Goal: Task Accomplishment & Management: Use online tool/utility

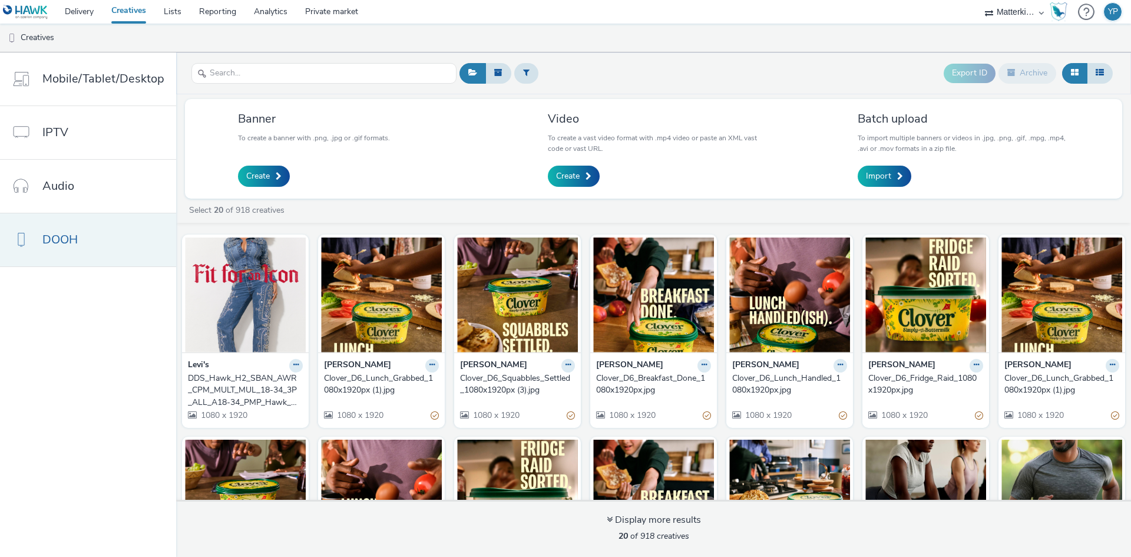
click at [88, 241] on link "DOOH" at bounding box center [88, 239] width 176 height 53
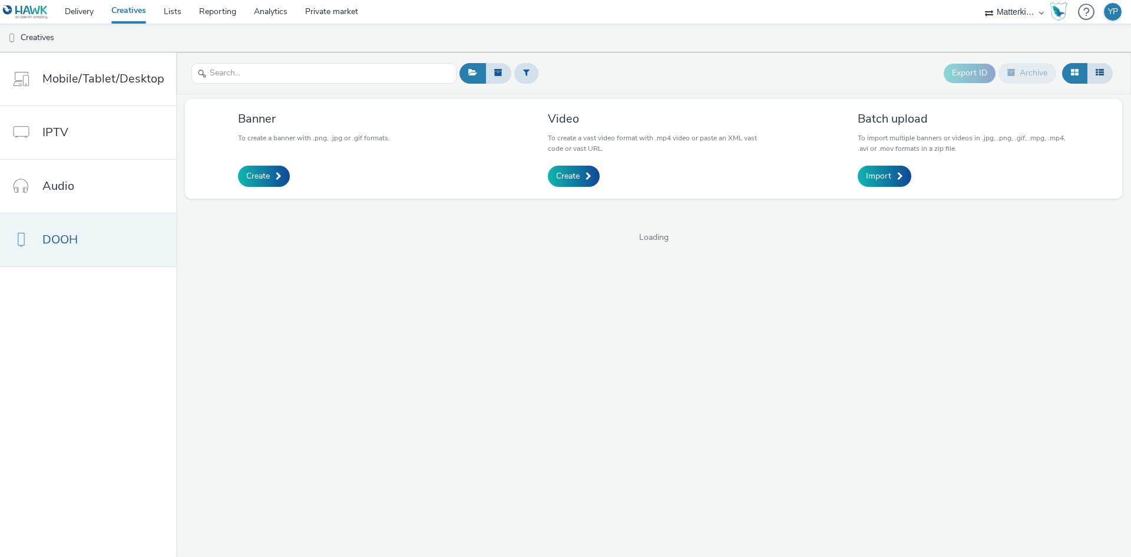
click at [88, 241] on link "DOOH" at bounding box center [88, 239] width 176 height 53
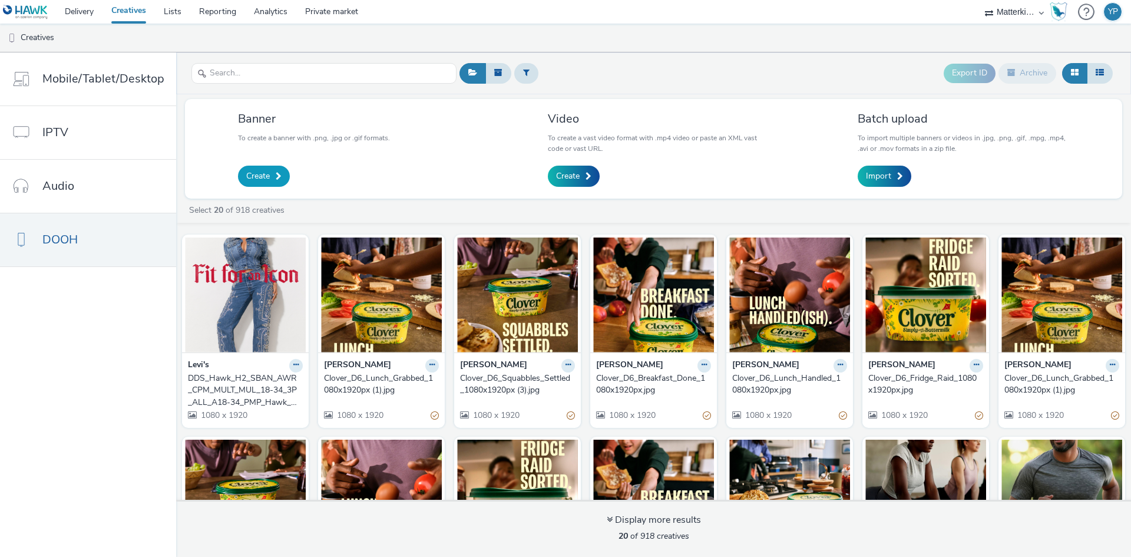
click at [256, 174] on span "Create" at bounding box center [258, 176] width 24 height 12
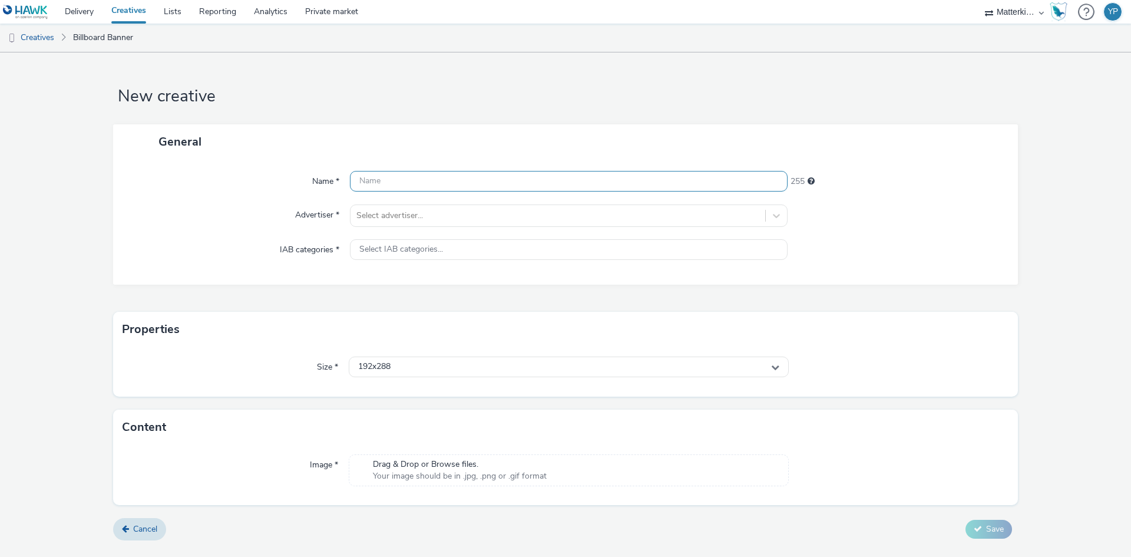
click at [384, 183] on input "text" at bounding box center [569, 181] width 438 height 21
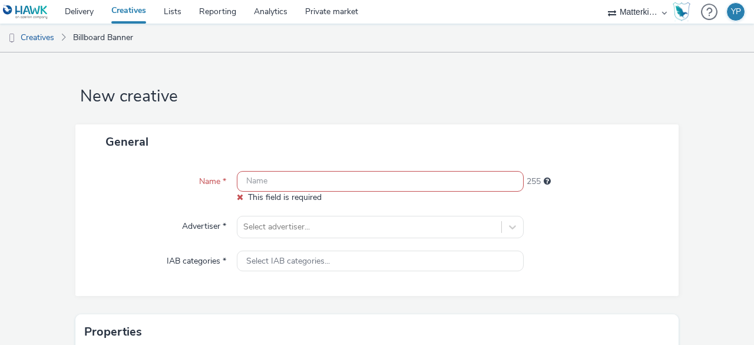
click at [124, 15] on link "Creatives" at bounding box center [129, 12] width 52 height 24
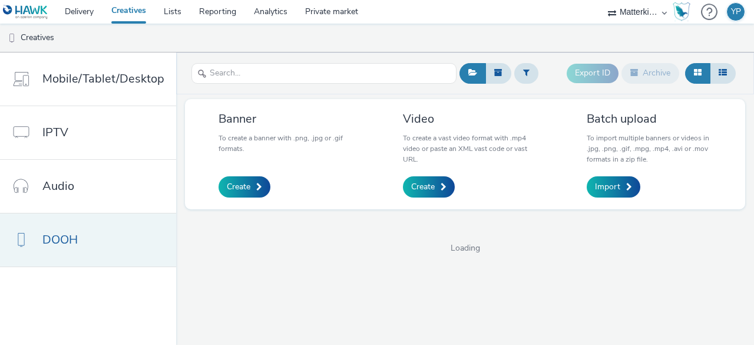
click at [33, 240] on link "DOOH" at bounding box center [88, 239] width 176 height 53
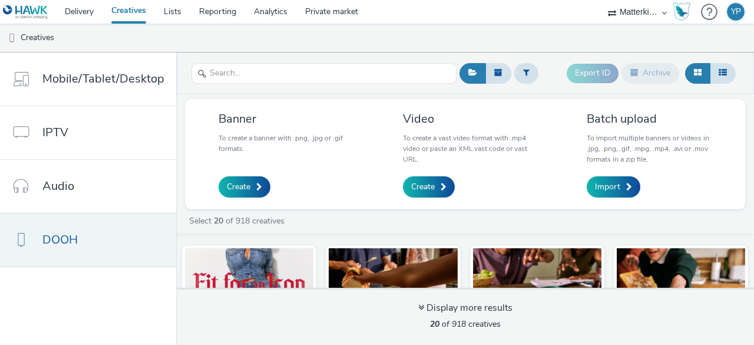
click at [55, 236] on span "DOOH" at bounding box center [59, 239] width 35 height 17
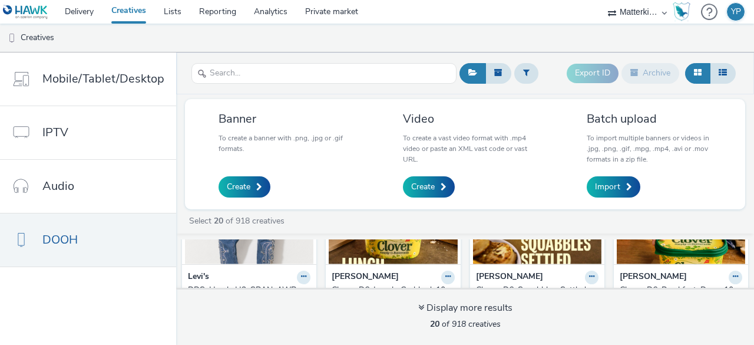
scroll to position [118, 0]
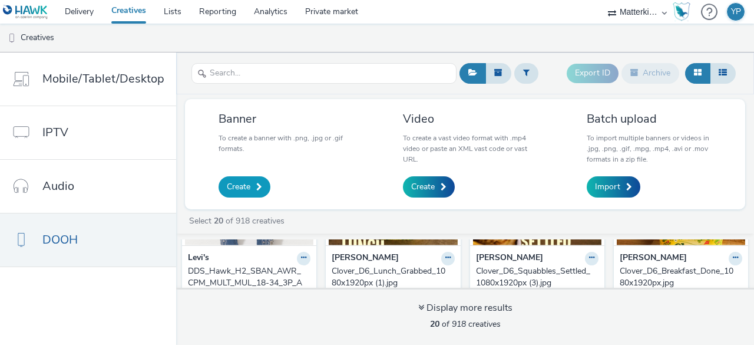
click at [251, 188] on link "Create" at bounding box center [245, 186] width 52 height 21
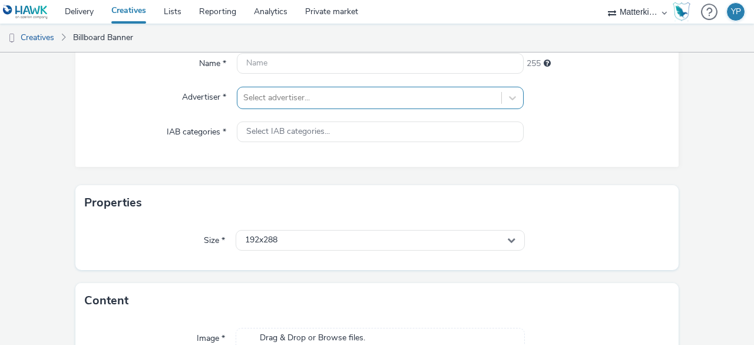
scroll to position [59, 0]
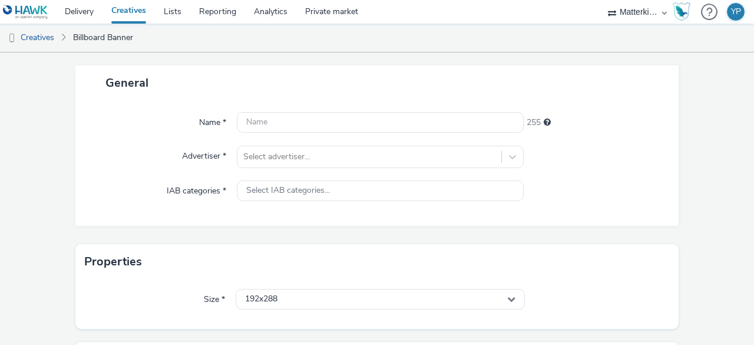
click at [350, 133] on div at bounding box center [380, 122] width 287 height 21
click at [349, 120] on input "text" at bounding box center [380, 122] width 287 height 21
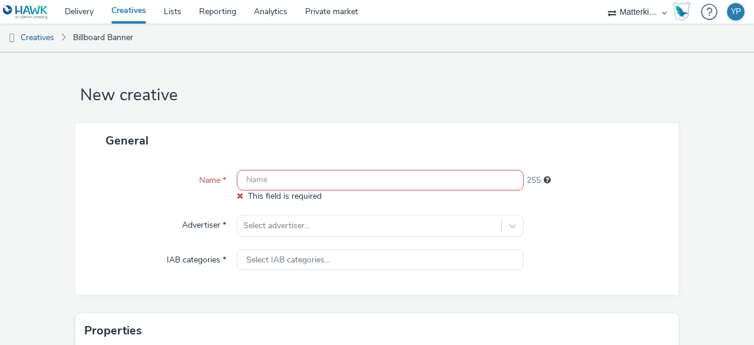
scroll to position [0, 0]
click at [358, 176] on input "text" at bounding box center [380, 181] width 287 height 21
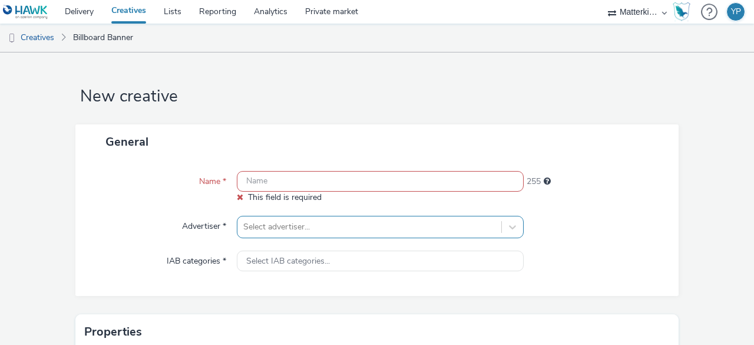
click at [349, 225] on div "Select advertiser..." at bounding box center [380, 227] width 287 height 22
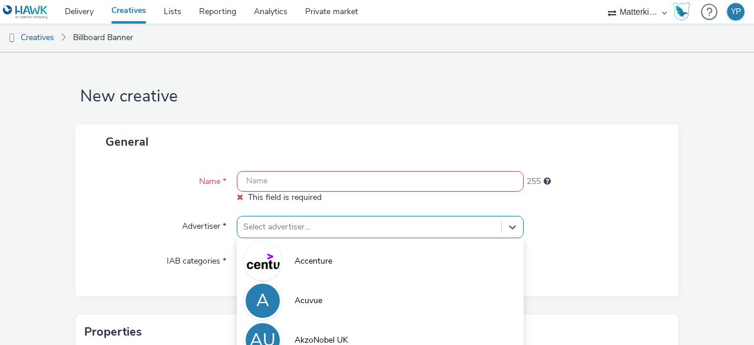
scroll to position [127, 0]
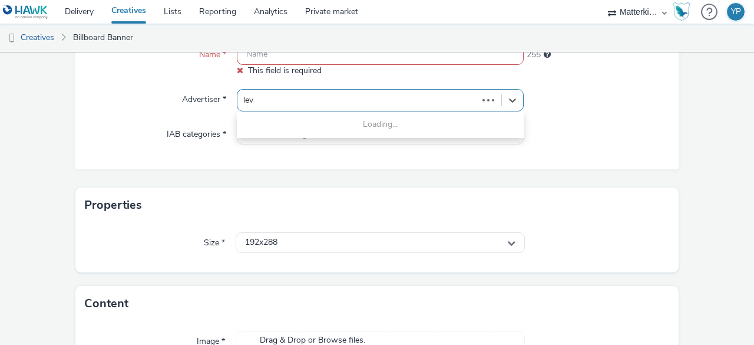
type input "levi"
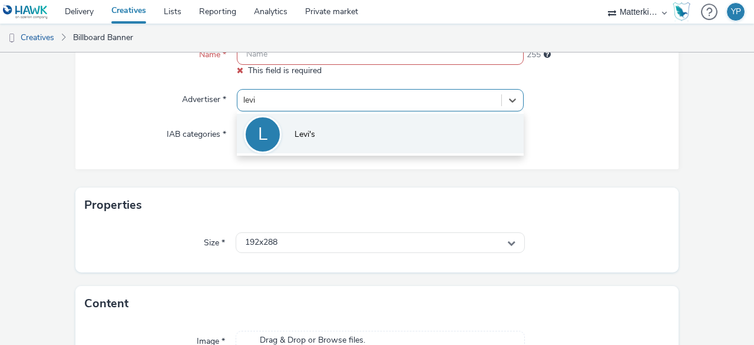
click at [381, 144] on li "L Levi's" at bounding box center [380, 133] width 287 height 39
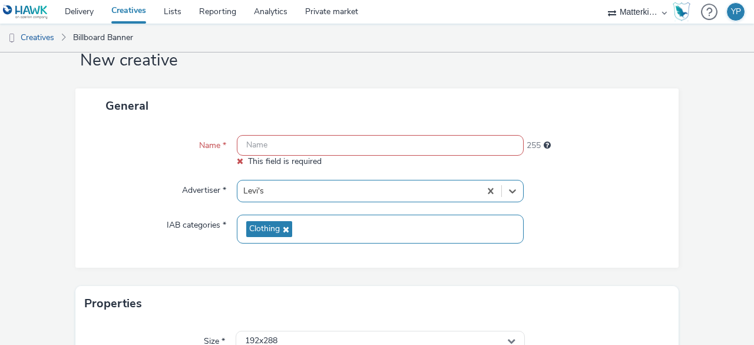
scroll to position [9, 0]
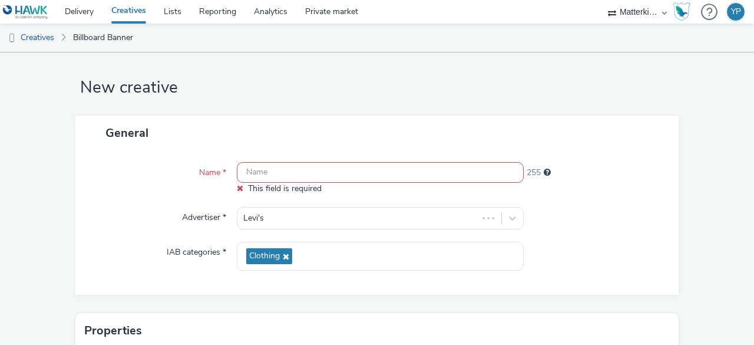
drag, startPoint x: 156, startPoint y: 252, endPoint x: 183, endPoint y: 250, distance: 27.1
click at [183, 250] on div "IAB categories *" at bounding box center [162, 256] width 150 height 29
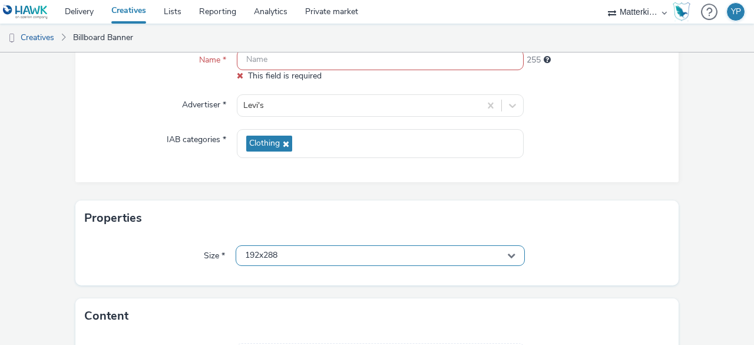
scroll to position [186, 0]
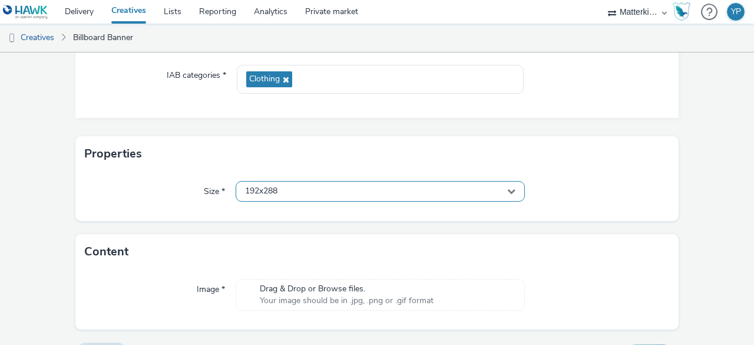
click at [253, 194] on span "192x288" at bounding box center [261, 191] width 32 height 10
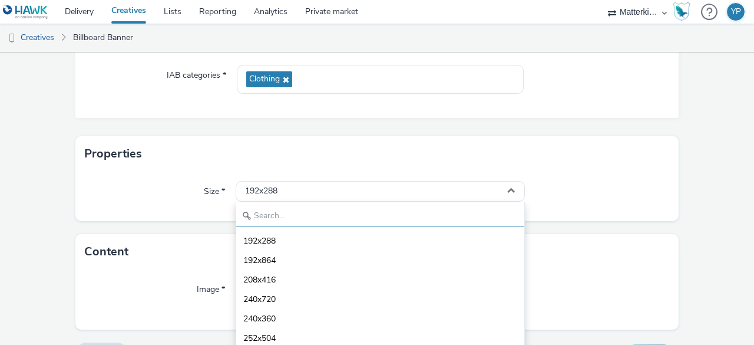
click at [266, 210] on input "text" at bounding box center [380, 216] width 288 height 21
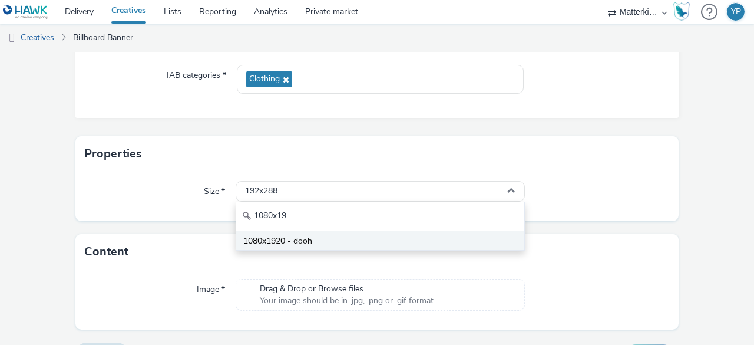
type input "1080x19"
click at [304, 235] on span "1080x1920 - dooh" at bounding box center [277, 241] width 69 height 12
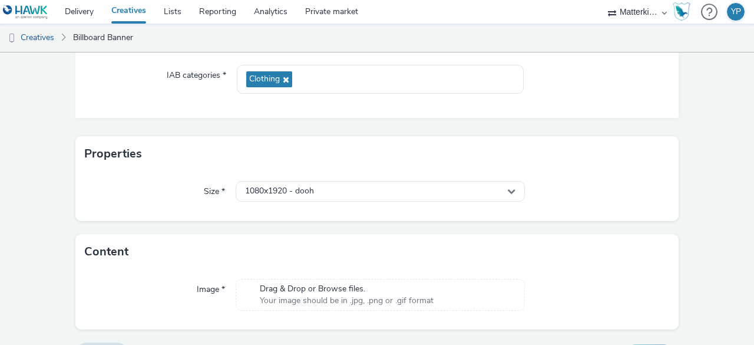
click at [176, 201] on div "Size *" at bounding box center [160, 191] width 151 height 21
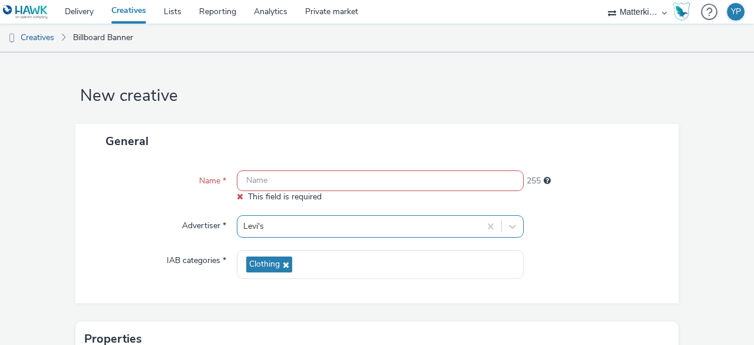
scroll to position [0, 0]
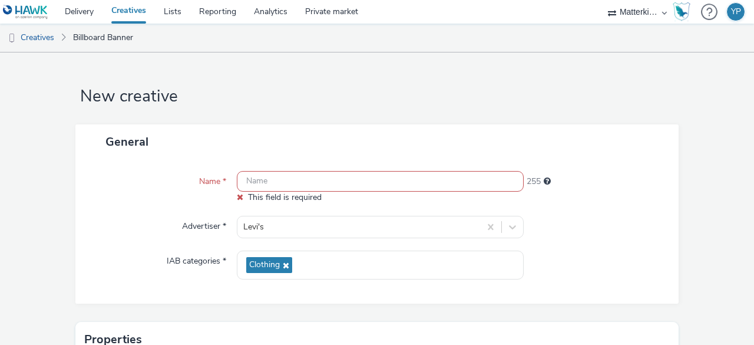
click at [342, 183] on input "text" at bounding box center [380, 181] width 287 height 21
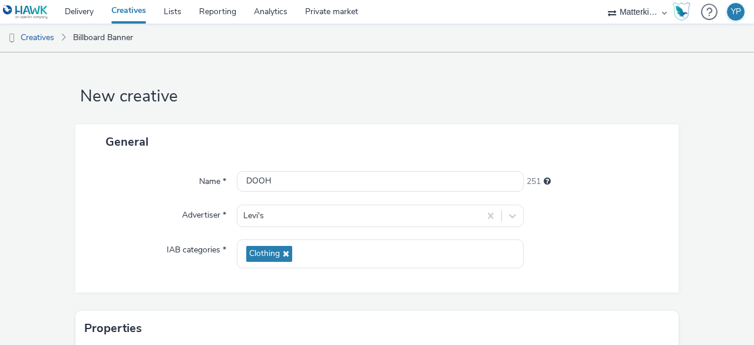
click at [584, 178] on div "251" at bounding box center [596, 179] width 144 height 16
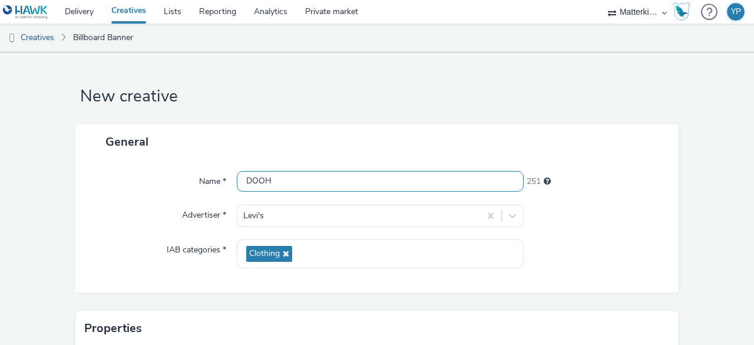
click at [366, 182] on input "DOOH" at bounding box center [380, 181] width 287 height 21
type input "Chapter 4_DOOH_Banner"
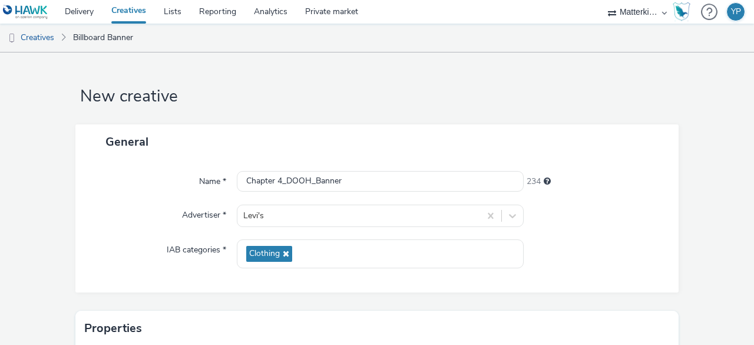
click at [530, 121] on form "New creative General Name * Chapter 4_DOOH_Banner 234 Advertiser * Levi's IAB c…" at bounding box center [377, 299] width 754 height 495
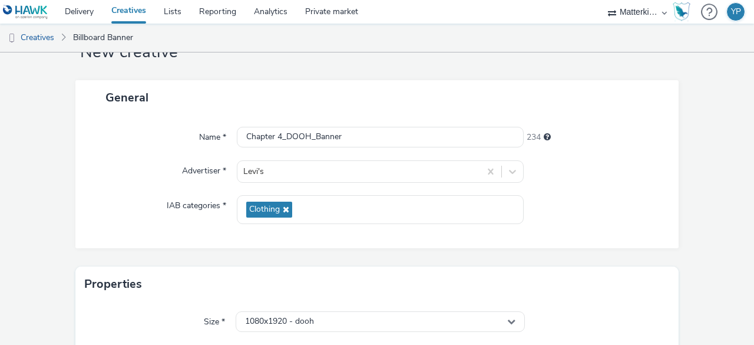
scroll to position [202, 0]
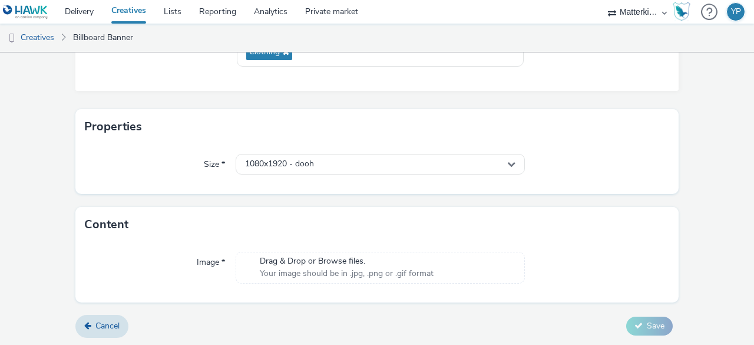
click at [334, 269] on span "Your image should be in .jpg, .png or .gif format" at bounding box center [347, 273] width 174 height 12
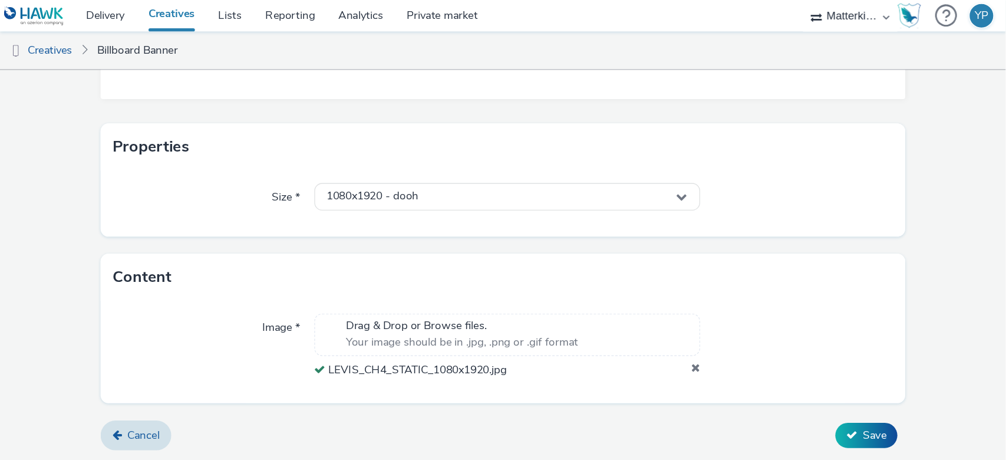
scroll to position [0, 0]
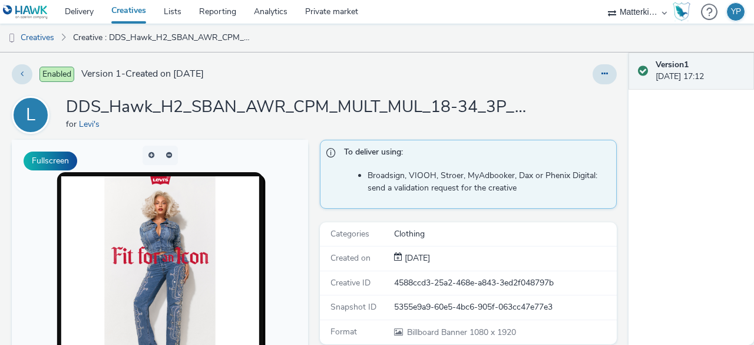
drag, startPoint x: 87, startPoint y: 72, endPoint x: 277, endPoint y: 67, distance: 190.4
click at [277, 67] on div "Enabled Version 1 - Created on 22 August 2025" at bounding box center [193, 74] width 363 height 20
click at [283, 68] on div "Enabled Version 1 - Created on 22 August 2025" at bounding box center [193, 74] width 363 height 20
drag, startPoint x: 722, startPoint y: 75, endPoint x: 743, endPoint y: 75, distance: 20.6
click at [743, 75] on div "Version 1 22 August 2025, 17:12" at bounding box center [700, 71] width 89 height 24
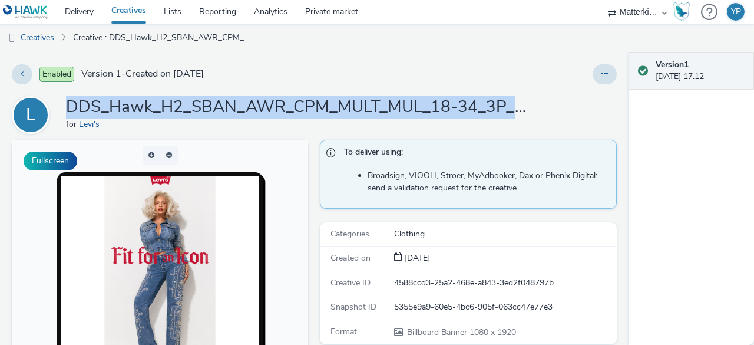
drag, startPoint x: 97, startPoint y: 100, endPoint x: 530, endPoint y: 104, distance: 433.1
click at [530, 104] on div "L DDS_Hawk_H2_SBAN_AWR_CPM_MULT_MUL_18-34_3P_ALL_A18-34_PMP_Hawk_CPM_SSD_1x1_NA…" at bounding box center [314, 115] width 605 height 38
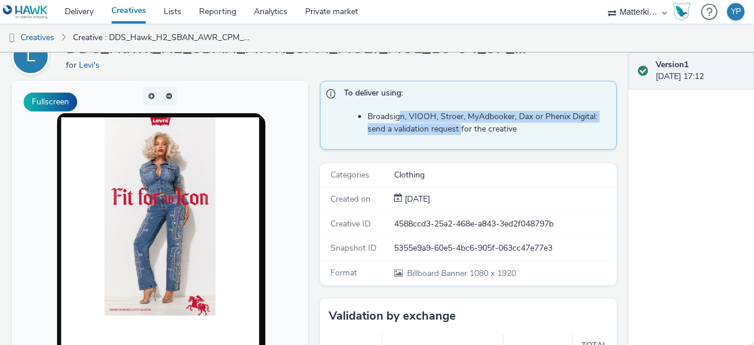
drag, startPoint x: 398, startPoint y: 112, endPoint x: 485, endPoint y: 123, distance: 87.9
click at [485, 123] on li "Broadsign, VIOOH, Stroer, MyAdbooker, Dax or Phenix Digital: send a validation …" at bounding box center [489, 123] width 242 height 24
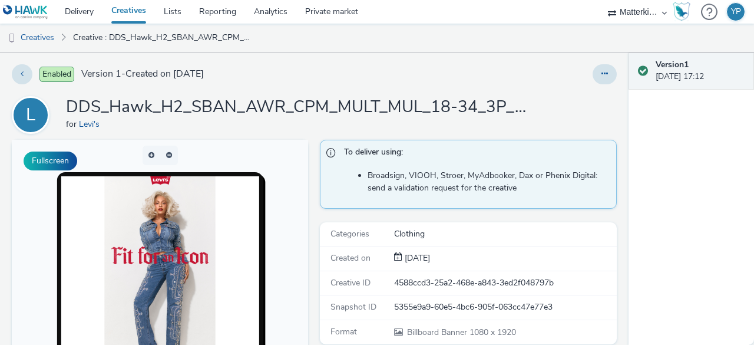
click at [272, 109] on h1 "DDS_Hawk_H2_SBAN_AWR_CPM_MULT_MUL_18-34_3P_ALL_A18-34_PMP_Hawk_CPM_SSD_1x1_NA_N…" at bounding box center [301, 107] width 471 height 22
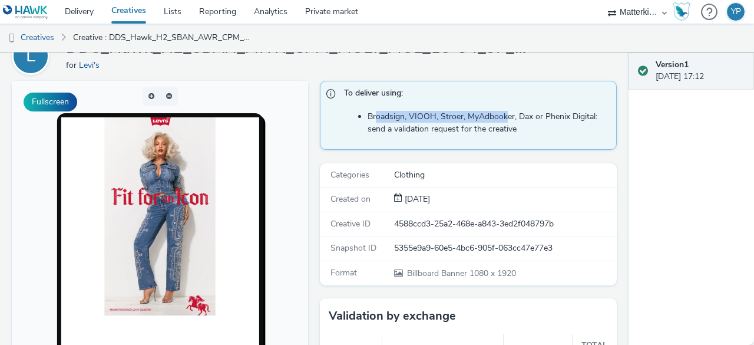
drag, startPoint x: 375, startPoint y: 114, endPoint x: 502, endPoint y: 121, distance: 127.5
click at [502, 120] on li "Broadsign, VIOOH, Stroer, MyAdbooker, Dax or Phenix Digital: send a validation …" at bounding box center [489, 123] width 242 height 24
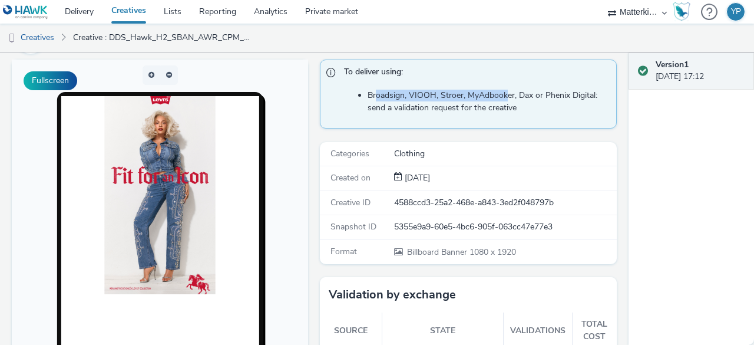
scroll to position [0, 0]
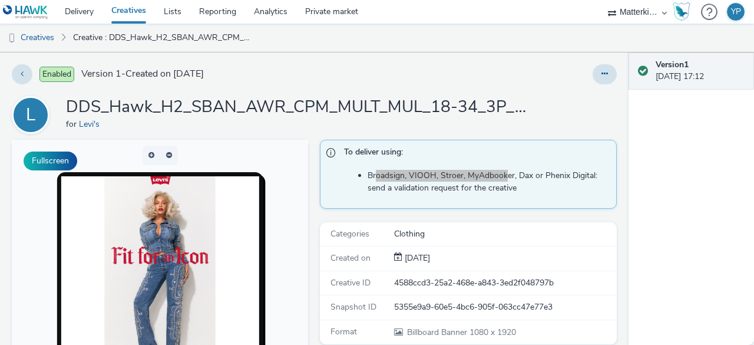
click at [196, 213] on img at bounding box center [159, 275] width 111 height 198
click at [167, 152] on button "button" at bounding box center [169, 155] width 18 height 19
click at [150, 153] on button "button" at bounding box center [152, 155] width 18 height 19
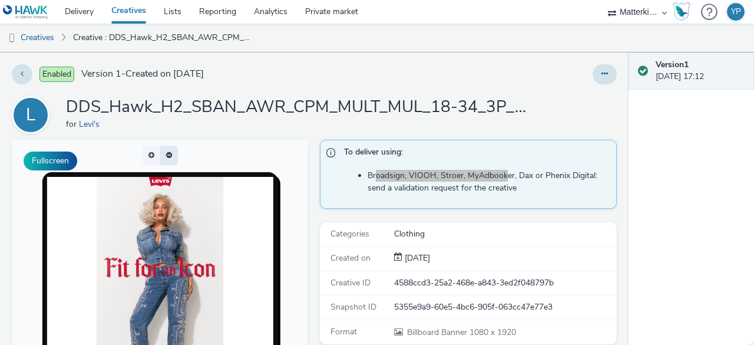
click at [166, 150] on button "button" at bounding box center [169, 155] width 18 height 19
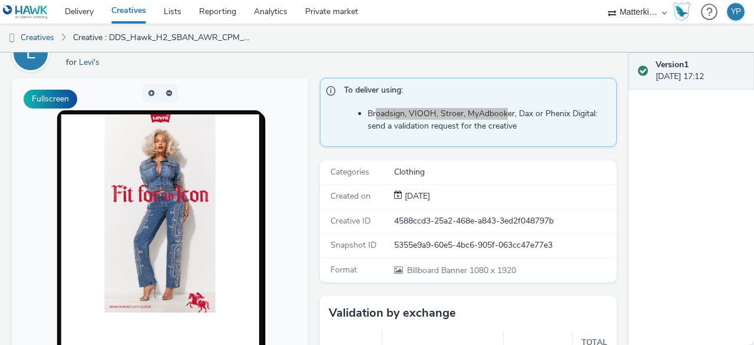
scroll to position [59, 0]
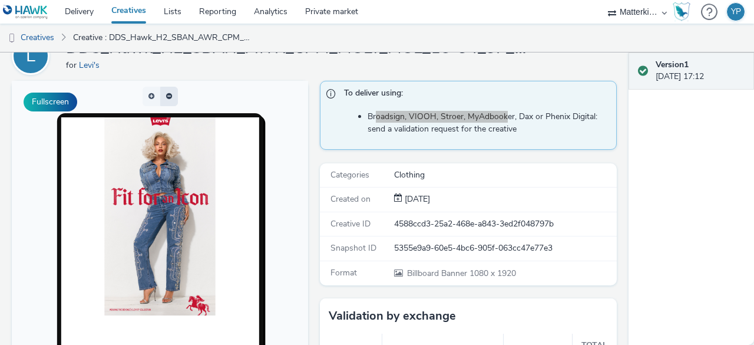
click at [165, 100] on button "button" at bounding box center [169, 96] width 18 height 19
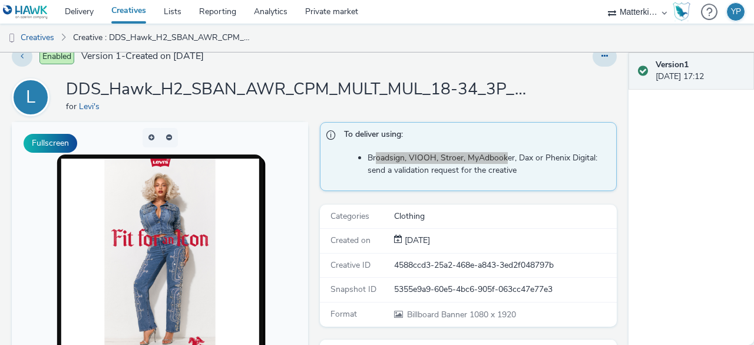
scroll to position [0, 0]
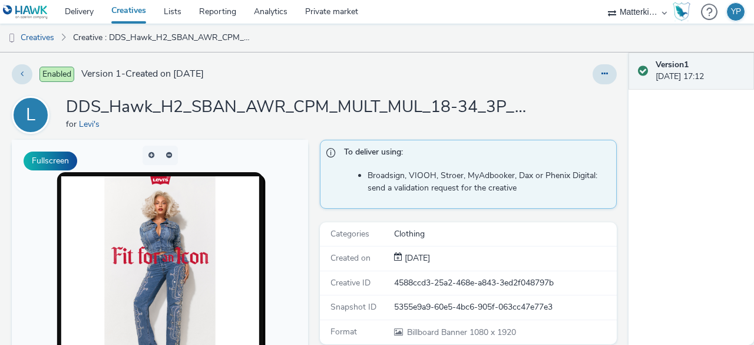
click at [528, 101] on h1 "DDS_Hawk_H2_SBAN_AWR_CPM_MULT_MUL_18-34_3P_ALL_A18-34_PMP_Hawk_CPM_SSD_1x1_NA_N…" at bounding box center [301, 107] width 471 height 22
click at [593, 74] on button at bounding box center [605, 74] width 24 height 20
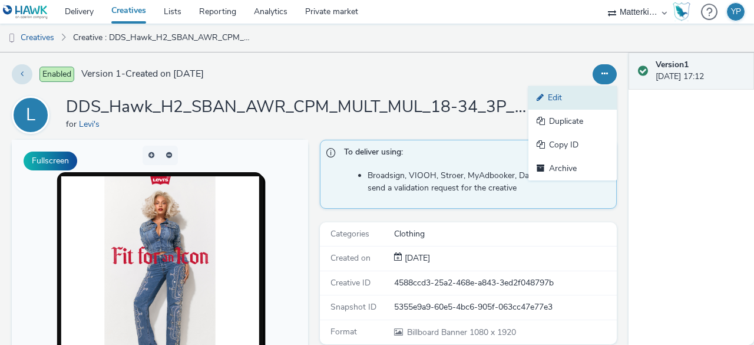
click at [561, 93] on link "Edit" at bounding box center [572, 98] width 88 height 24
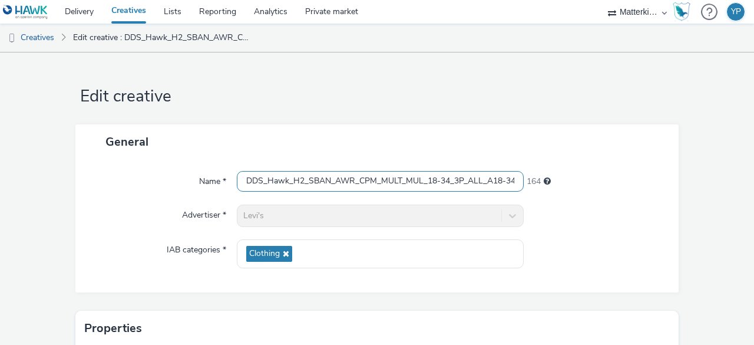
scroll to position [0, 205]
drag, startPoint x: 243, startPoint y: 179, endPoint x: 602, endPoint y: 171, distance: 359.5
click at [602, 171] on div "Name * DDS_Hawk_H2_SBAN_AWR_CPM_MULT_MUL_18-34_3P_ALL_A18-34_PMP_Hawk_CPM_SSD_1…" at bounding box center [377, 181] width 580 height 21
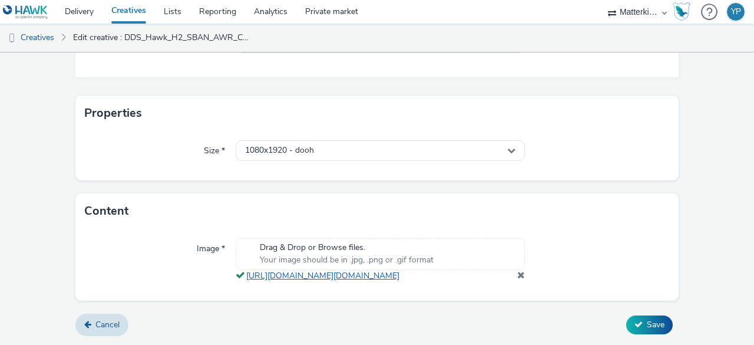
scroll to position [0, 0]
click at [379, 277] on link "https://tabmo-cdn.s3.eu-west-1.amazonaws.com/hawk.tabmo.io/organizations/16102c…" at bounding box center [325, 275] width 158 height 11
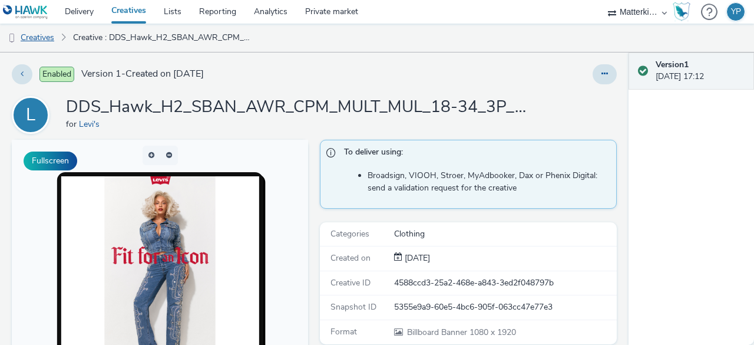
click at [47, 32] on link "Creatives" at bounding box center [30, 38] width 60 height 28
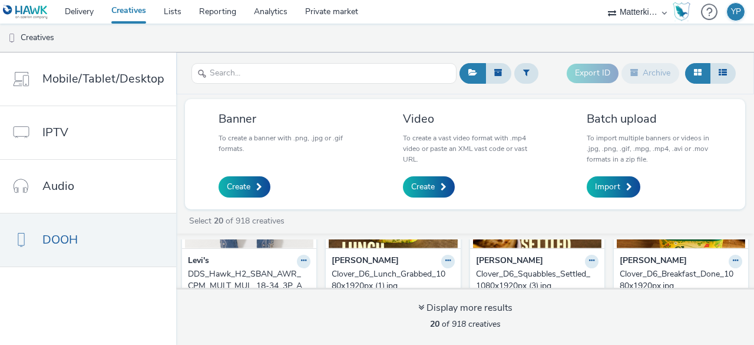
scroll to position [118, 0]
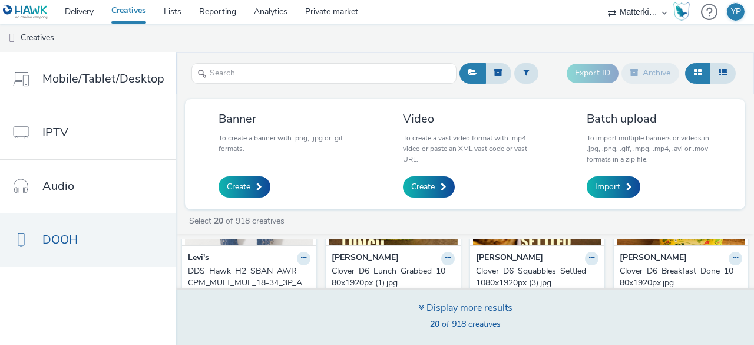
click at [466, 306] on div "Display more results" at bounding box center [465, 308] width 94 height 14
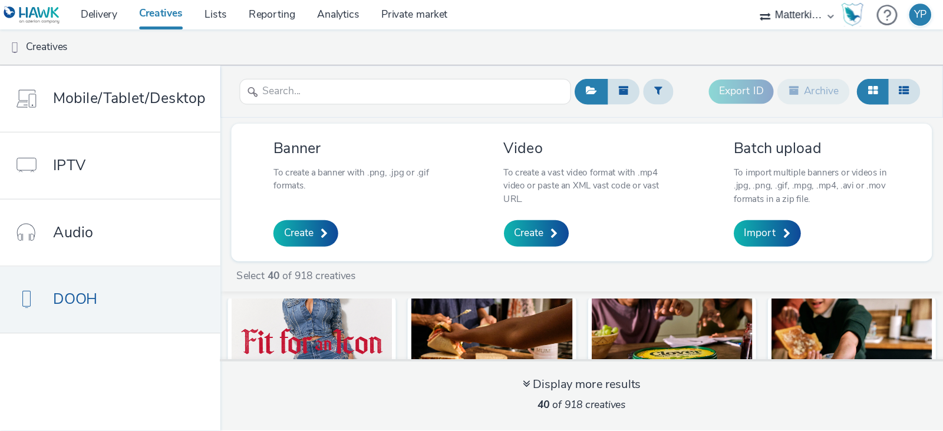
scroll to position [0, 0]
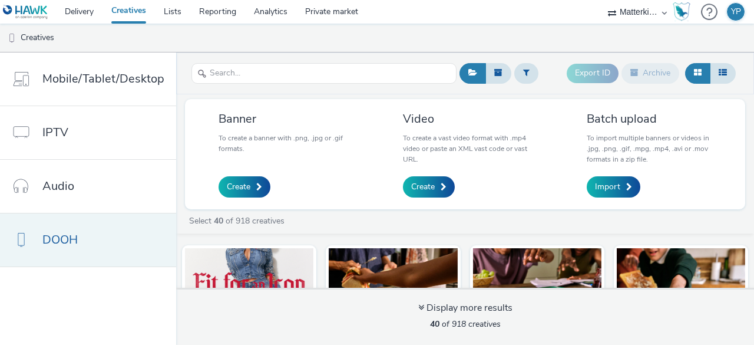
click at [79, 226] on link "DOOH" at bounding box center [88, 239] width 176 height 53
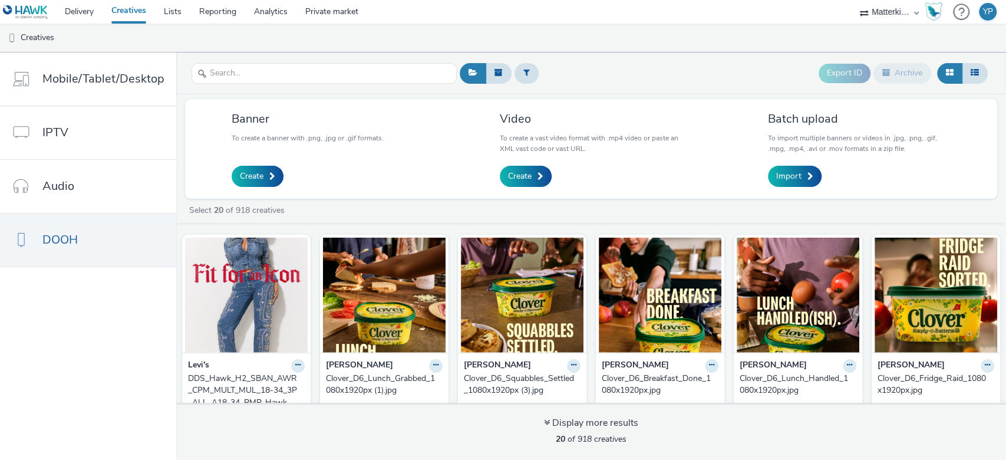
scroll to position [78, 0]
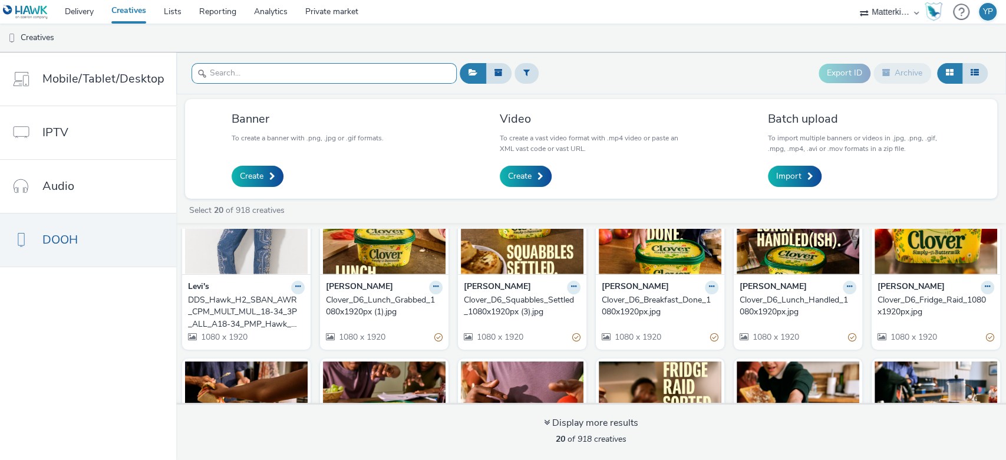
click at [276, 71] on input "text" at bounding box center [323, 73] width 265 height 21
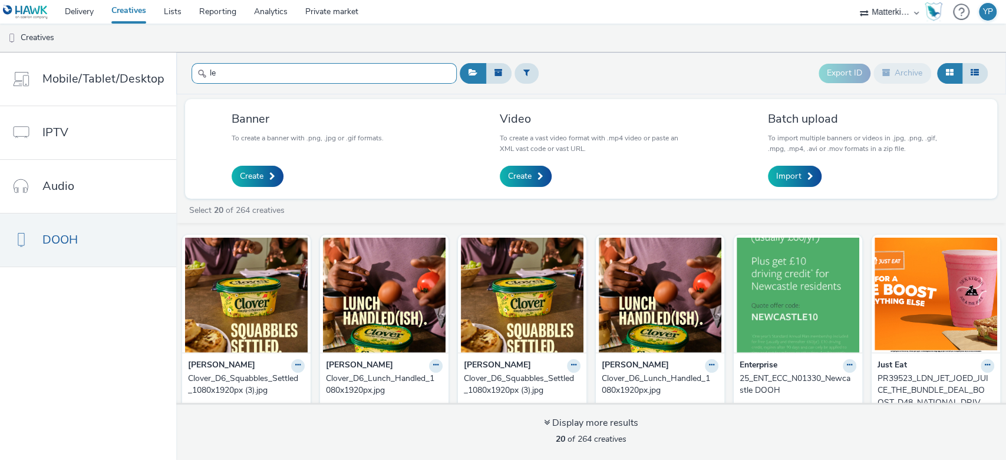
type input "l"
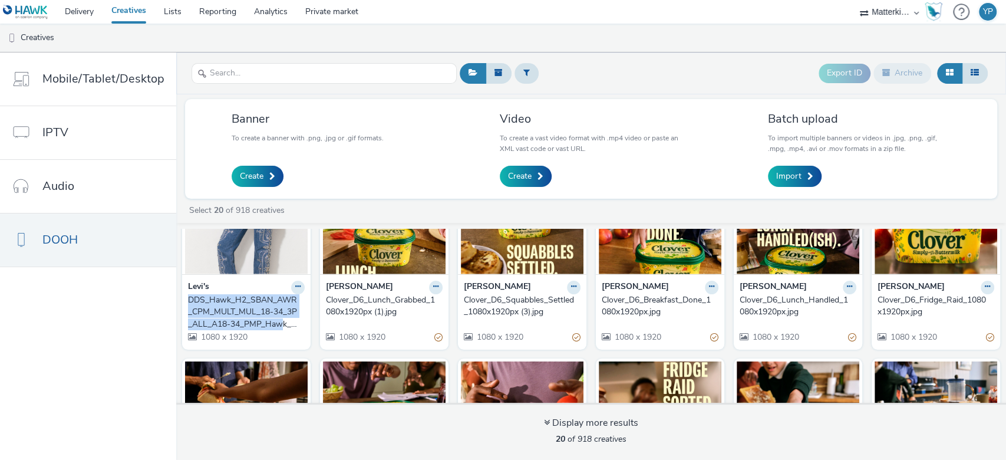
drag, startPoint x: 196, startPoint y: 298, endPoint x: 278, endPoint y: 318, distance: 84.3
click at [278, 318] on div "Levi's DDS_Hawk_H2_SBAN_AWR_CPM_MULT_MUL_18-34_3P_ALL_A18-34_PMP_Hawk_CPM_SSD_1…" at bounding box center [246, 311] width 128 height 75
copy div "DDS_Hawk_H2_SBAN_AWR_CPM_MULT_MUL_18-34_3P_ALL_A18-34_PMP_Haw"
click at [271, 78] on input "text" at bounding box center [323, 73] width 265 height 21
paste input "DDS_Hawk_H2_SBAN_AWR_CPM_MULT_MUL_18-34_3P_ALL_A18-34_PMP_Haw"
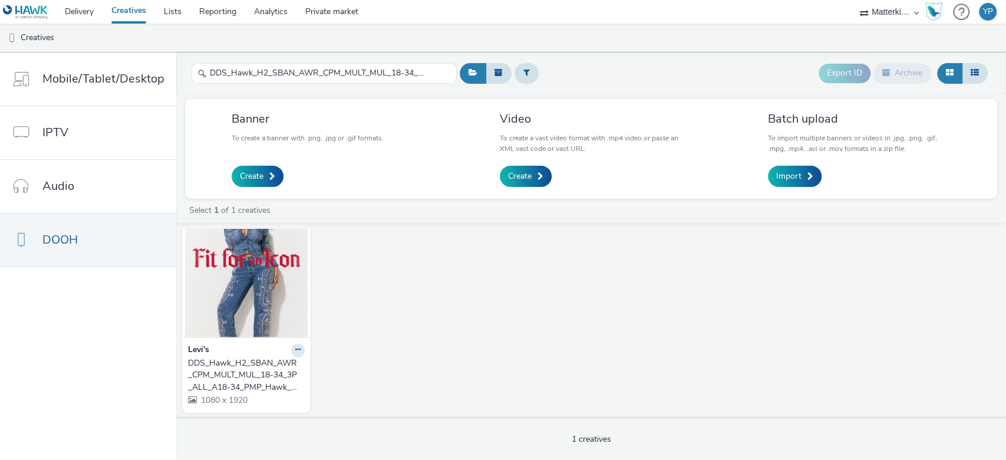
scroll to position [0, 0]
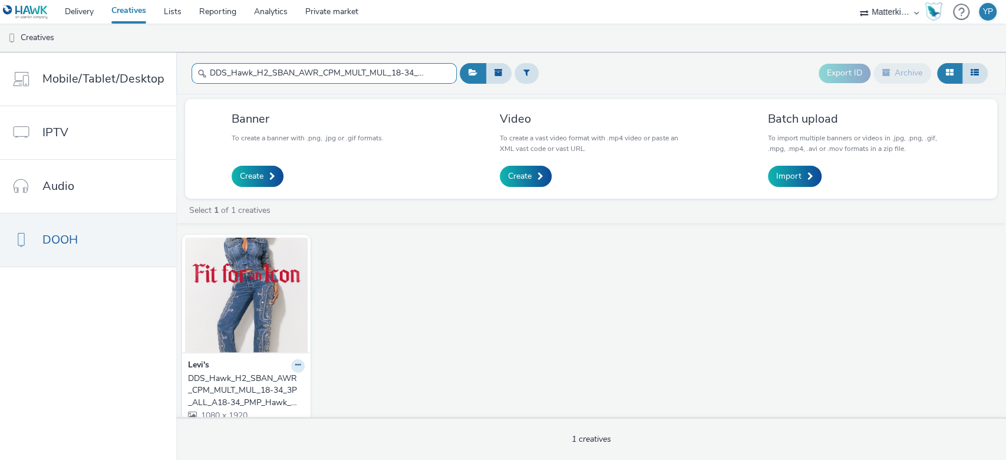
click at [262, 70] on input "DDS_Hawk_H2_SBAN_AWR_CPM_MULT_MUL_18-34_3P_ALL_A18-34_PMP_Haw" at bounding box center [323, 73] width 265 height 21
drag, startPoint x: 245, startPoint y: 71, endPoint x: 454, endPoint y: 71, distance: 208.6
click at [454, 71] on header "DDS_Hawk_H2_SBAN_AWR_CPM_MULT_MUL_18-34_3P_ALL_A18-34_PMP_Haw Export ID Archive" at bounding box center [591, 73] width 830 height 42
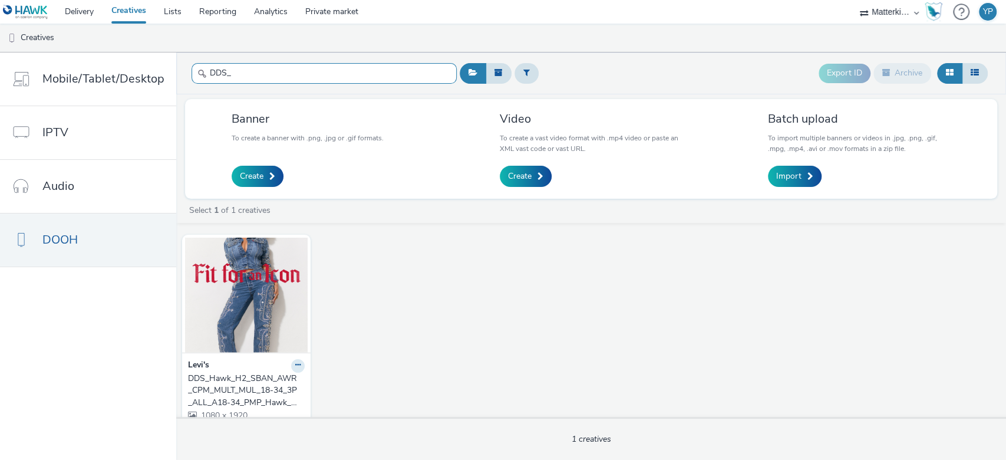
type input "DDS"
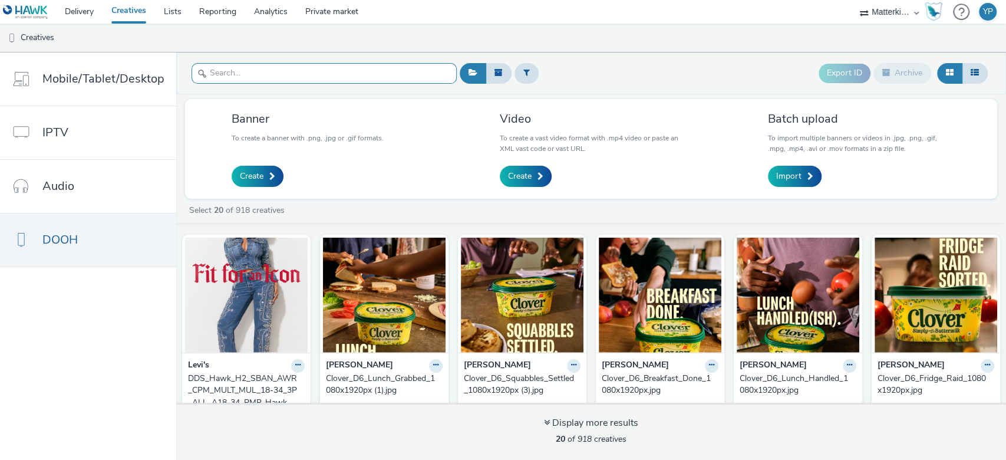
paste input "DDS_Hawk_H2_SBAN_AWR_CPM_MULT_MUL_18-34_3P_ALL_A18-34_PMP_Hawk_CPM_SSD_1x1_NA_N…"
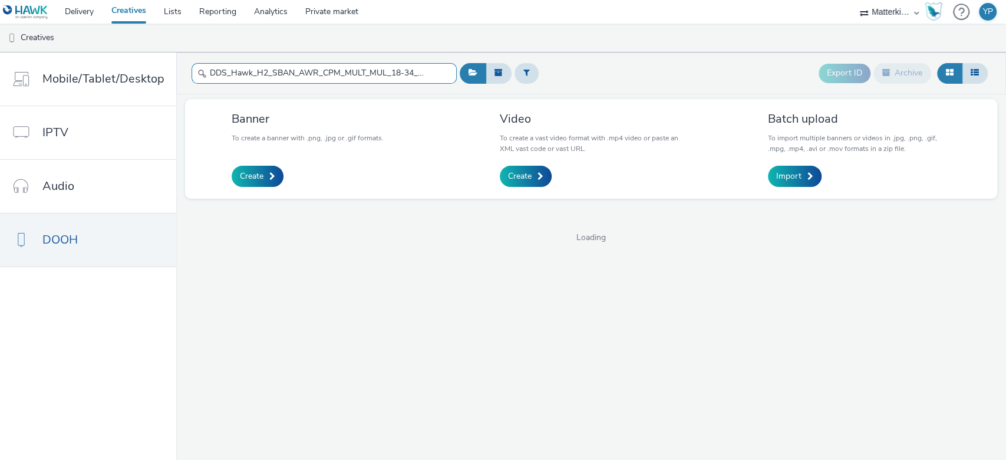
scroll to position [0, 253]
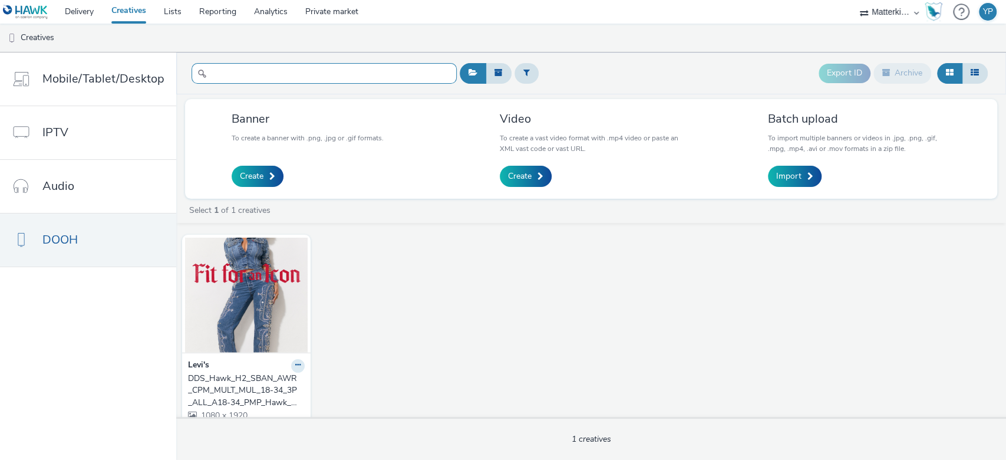
type input "DDS_Hawk_H2_SBAN_AWR_CPM_MULT_MUL_18-34_3P_ALL_A18-34_PMP_Hawk_CPM_SSD_1x1_NA_N…"
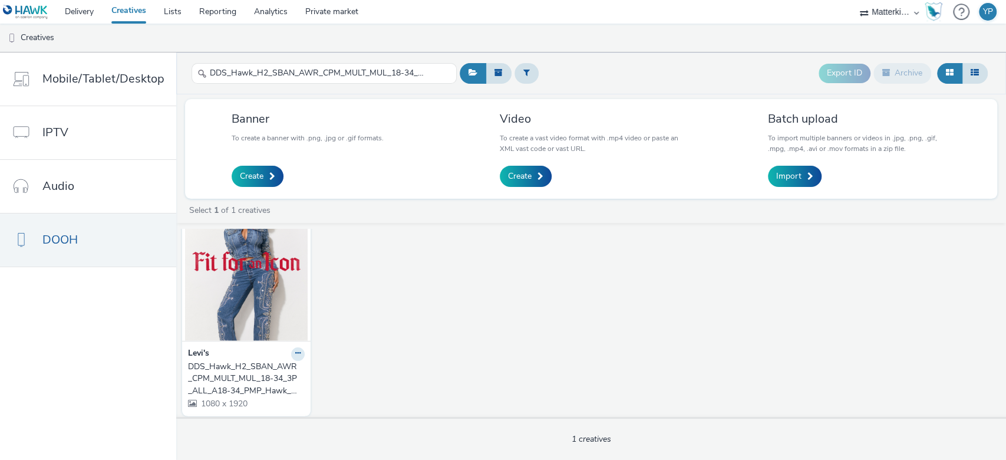
scroll to position [15, 0]
click at [88, 242] on link "DOOH" at bounding box center [88, 239] width 176 height 53
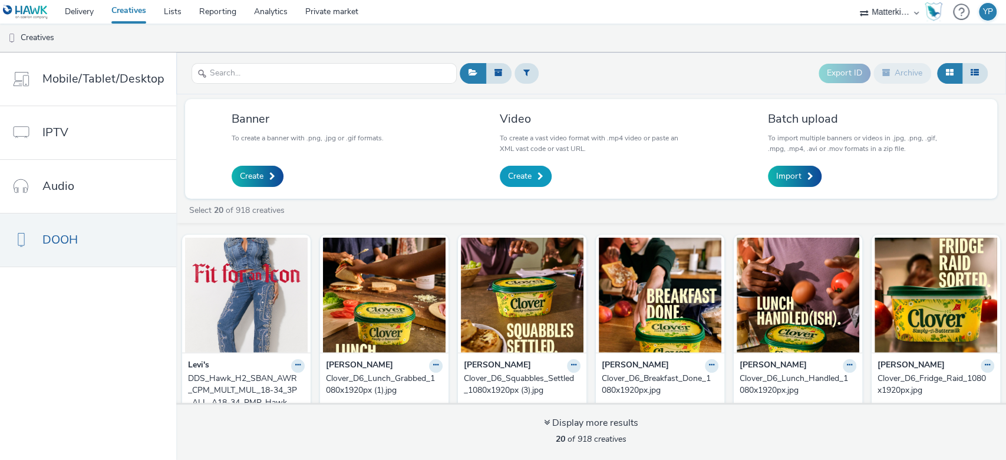
click at [527, 171] on span "Create" at bounding box center [520, 176] width 24 height 12
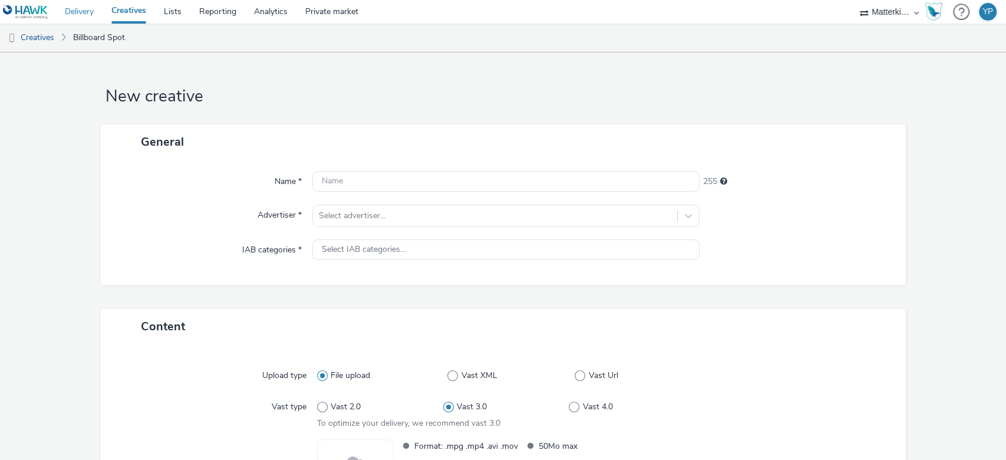
click at [70, 11] on link "Delivery" at bounding box center [79, 12] width 47 height 24
